Goal: Task Accomplishment & Management: Complete application form

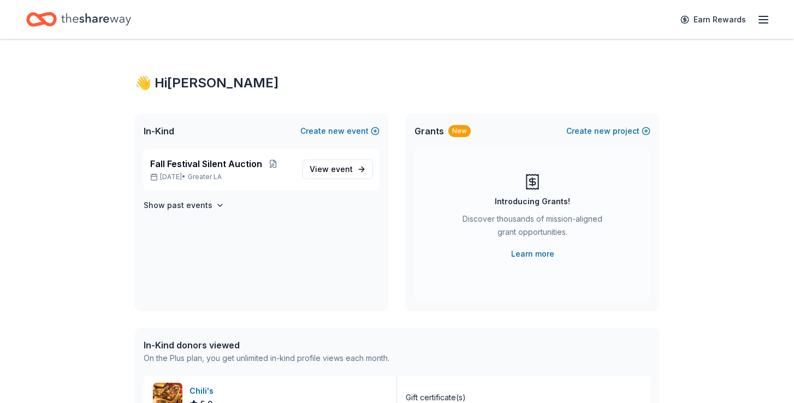
scroll to position [43, 0]
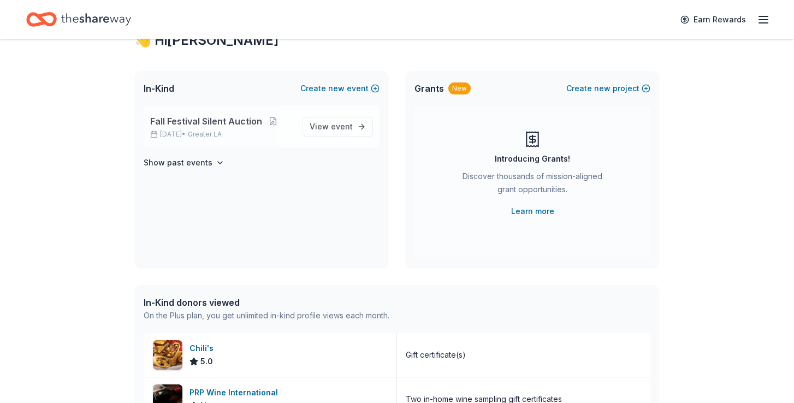
click at [213, 126] on span "Fall Festival Silent Auction" at bounding box center [206, 121] width 112 height 13
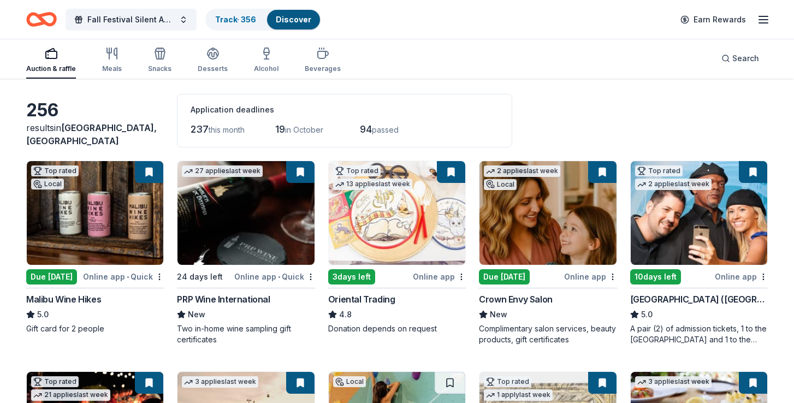
scroll to position [41, 0]
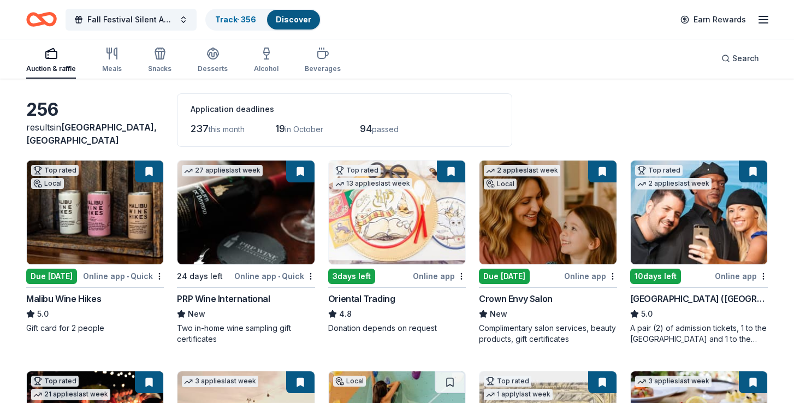
click at [498, 305] on div "Crown Envy Salon" at bounding box center [516, 298] width 74 height 13
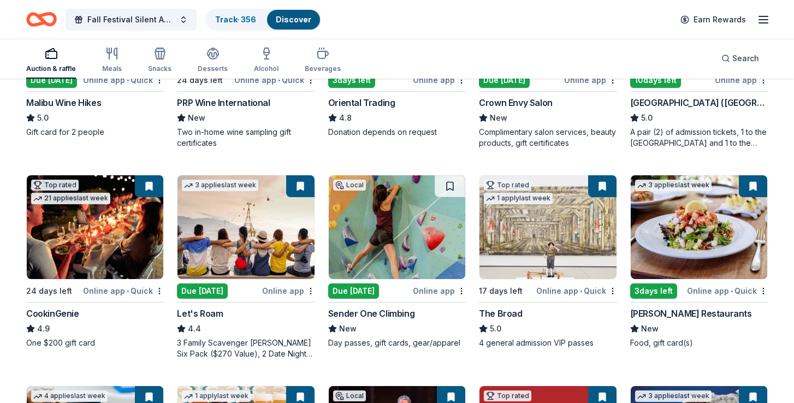
scroll to position [237, 0]
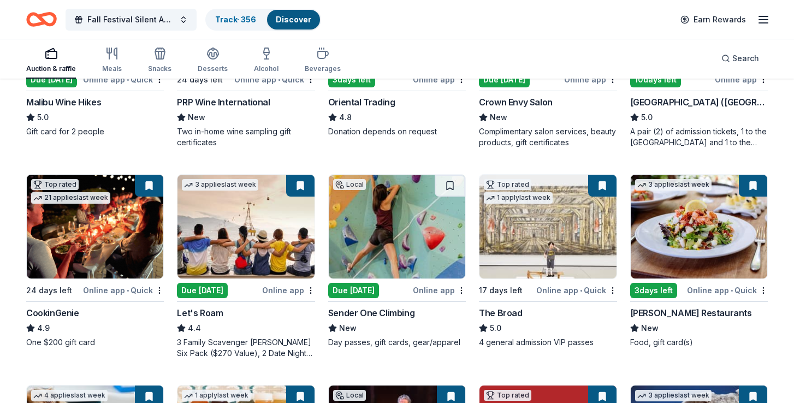
click at [438, 239] on img at bounding box center [397, 227] width 136 height 104
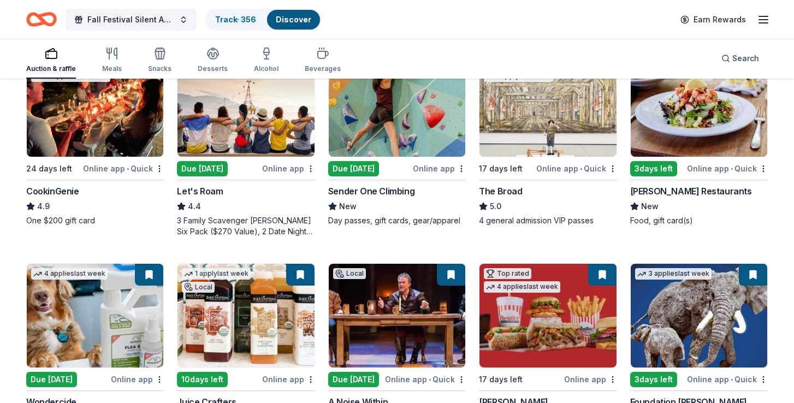
scroll to position [361, 0]
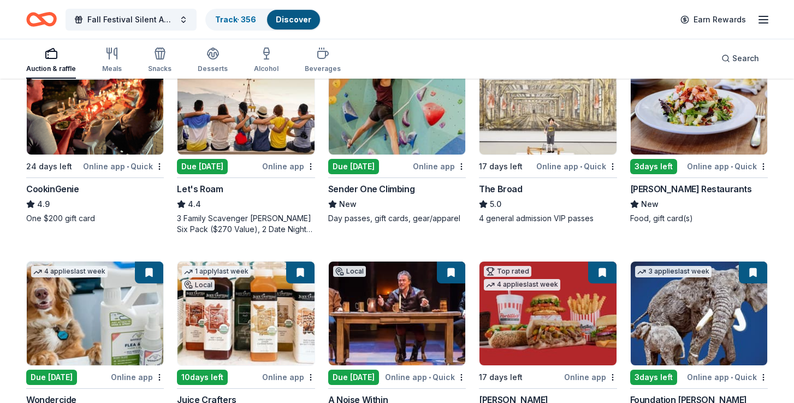
click at [515, 141] on img at bounding box center [547, 103] width 136 height 104
click at [757, 21] on icon "button" at bounding box center [763, 19] width 13 height 13
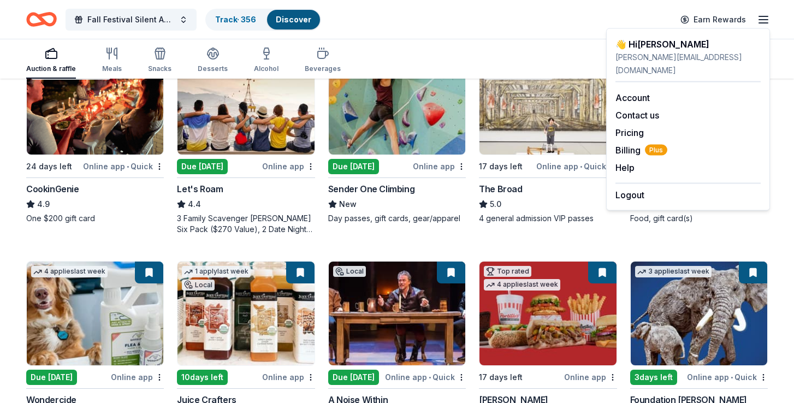
click at [493, 53] on div "Auction & raffle Meals Snacks Desserts Alcohol Beverages Search" at bounding box center [396, 58] width 741 height 40
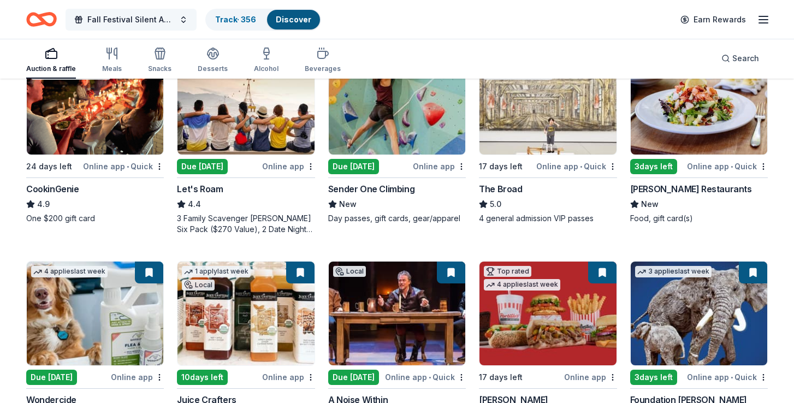
click at [136, 14] on span "Fall Festival Silent Auction" at bounding box center [130, 19] width 87 height 13
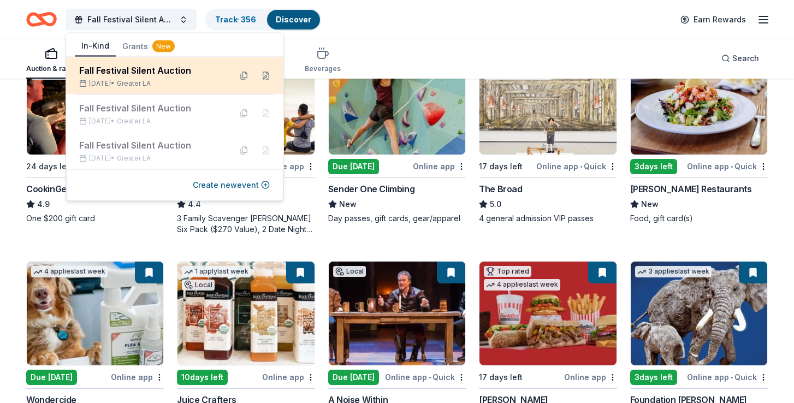
click at [184, 78] on div "Fall Festival Silent Auction Oct 17, 2025 • Greater LA" at bounding box center [150, 76] width 143 height 24
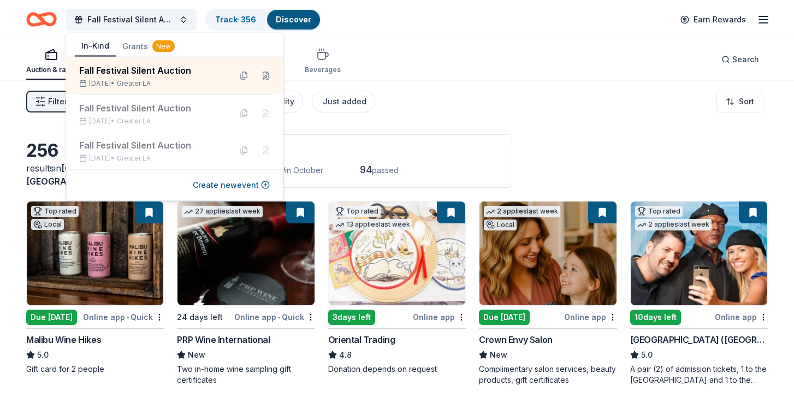
click at [365, 53] on div "Auction & raffle Meals Snacks Desserts Alcohol Beverages Search" at bounding box center [396, 59] width 741 height 40
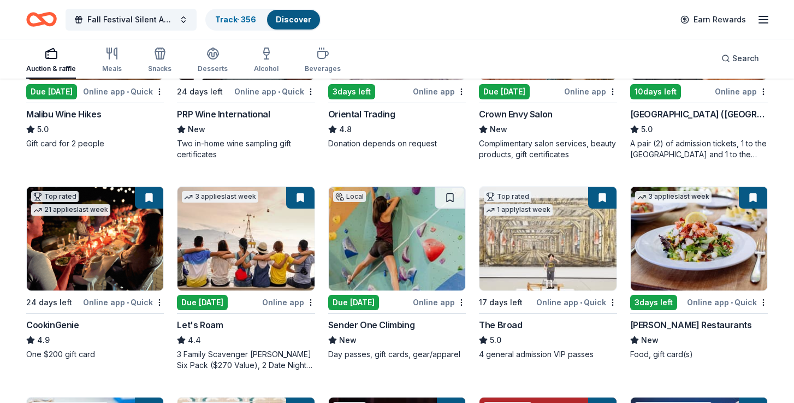
scroll to position [226, 0]
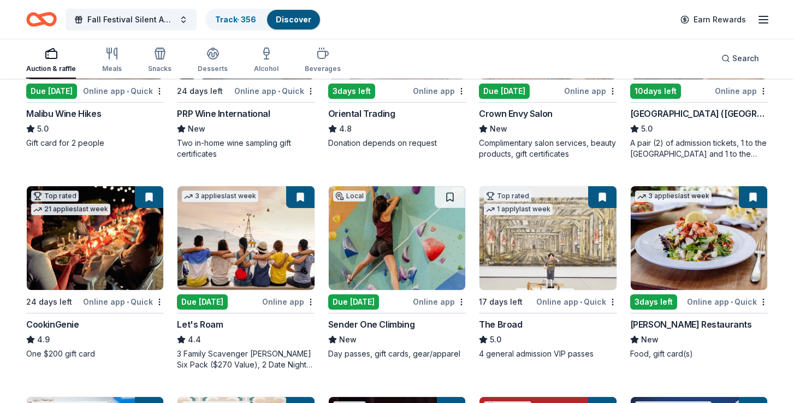
click at [249, 251] on img at bounding box center [245, 238] width 136 height 104
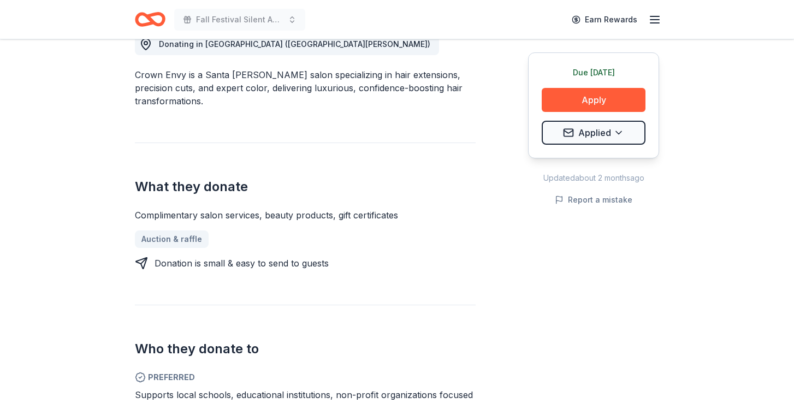
scroll to position [325, 0]
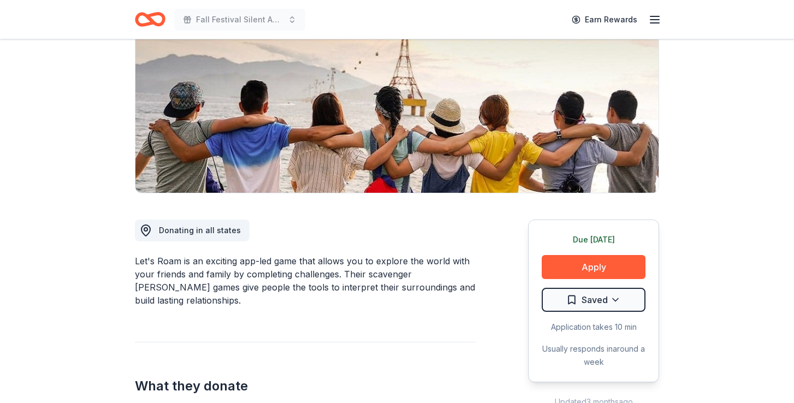
scroll to position [162, 0]
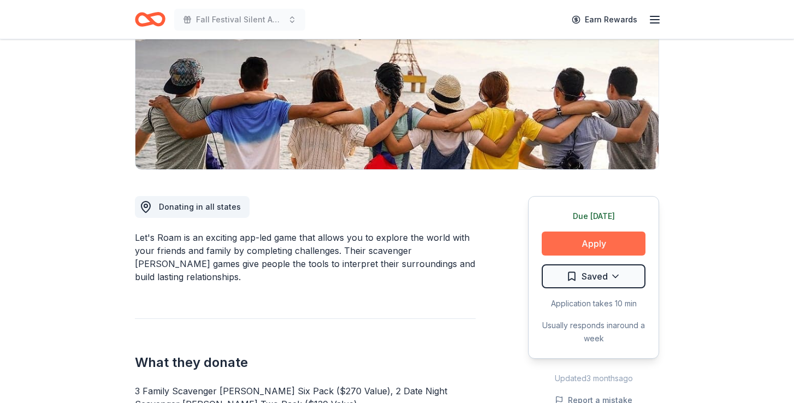
click at [601, 250] on button "Apply" at bounding box center [594, 243] width 104 height 24
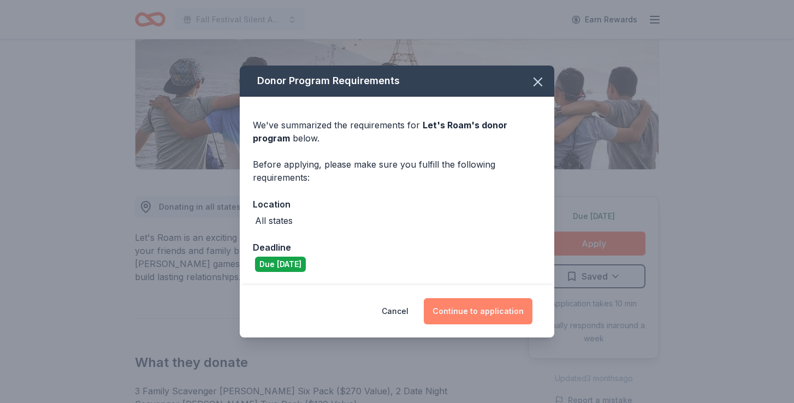
click at [516, 304] on button "Continue to application" at bounding box center [478, 311] width 109 height 26
